Goal: Check status: Check status

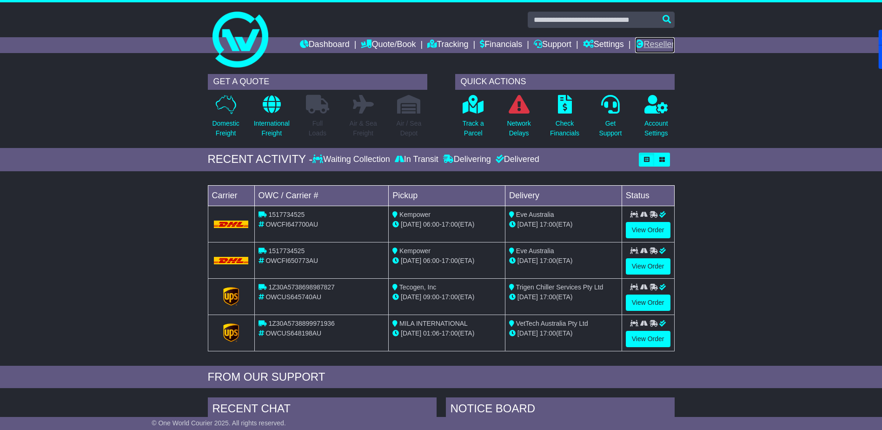
click at [659, 45] on link "Reseller" at bounding box center [654, 45] width 39 height 16
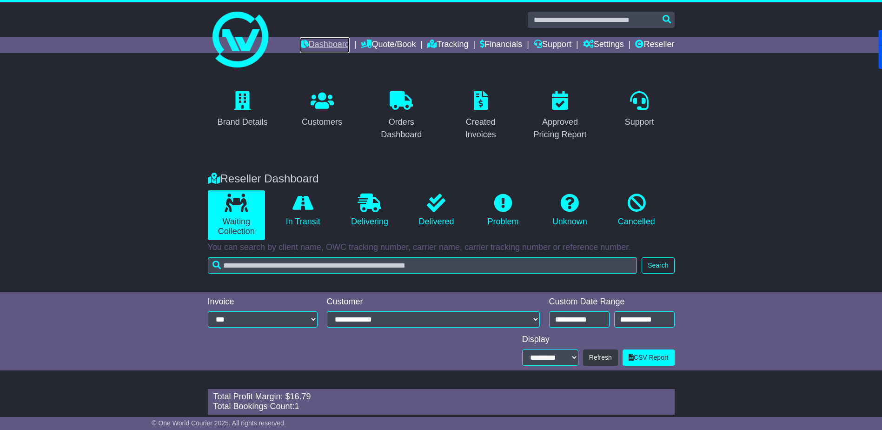
click at [315, 46] on link "Dashboard" at bounding box center [325, 45] width 50 height 16
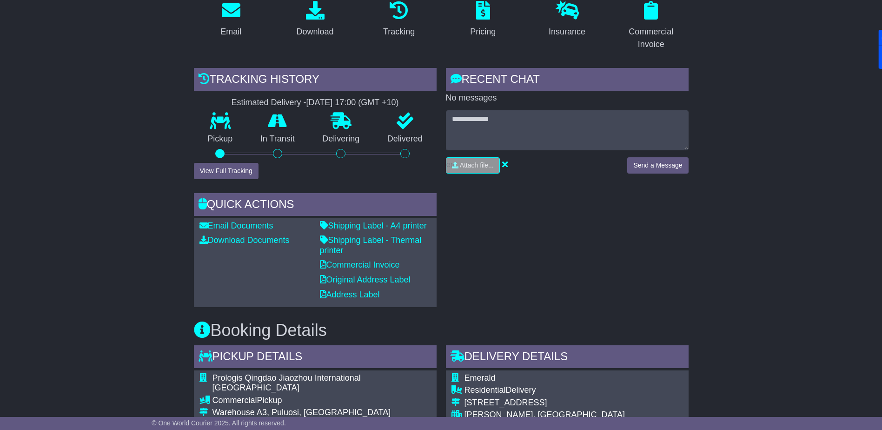
scroll to position [372, 0]
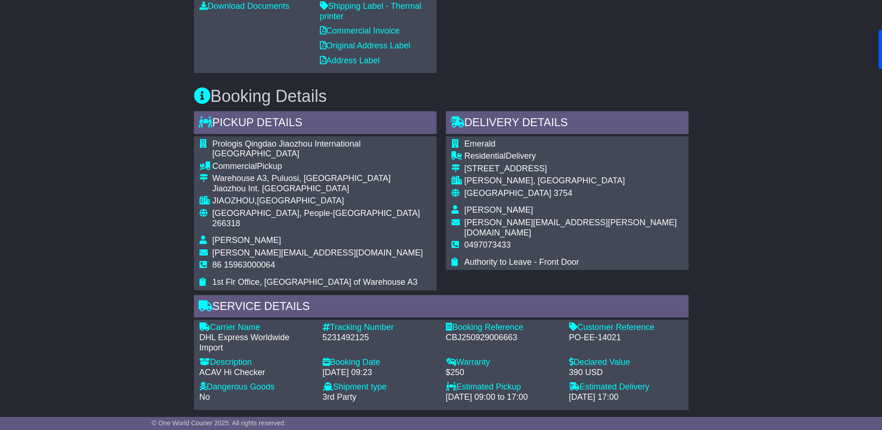
click at [340, 332] on div "5231492125" at bounding box center [380, 337] width 114 height 10
copy div "5231492125"
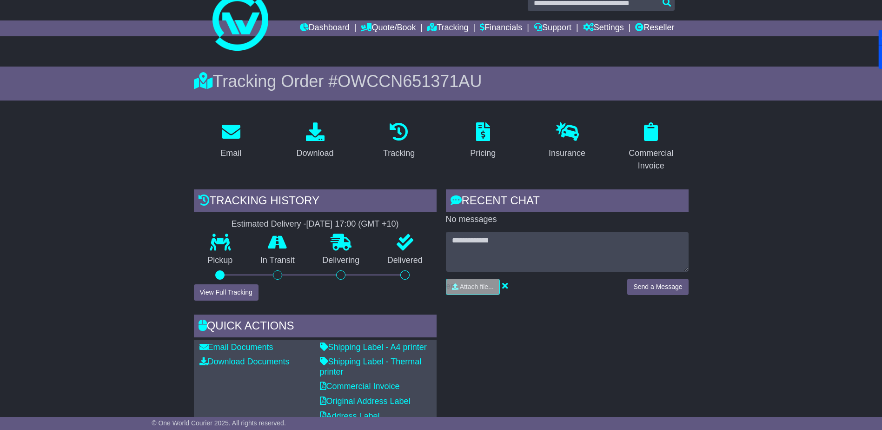
scroll to position [0, 0]
